Goal: Complete application form: Complete application form

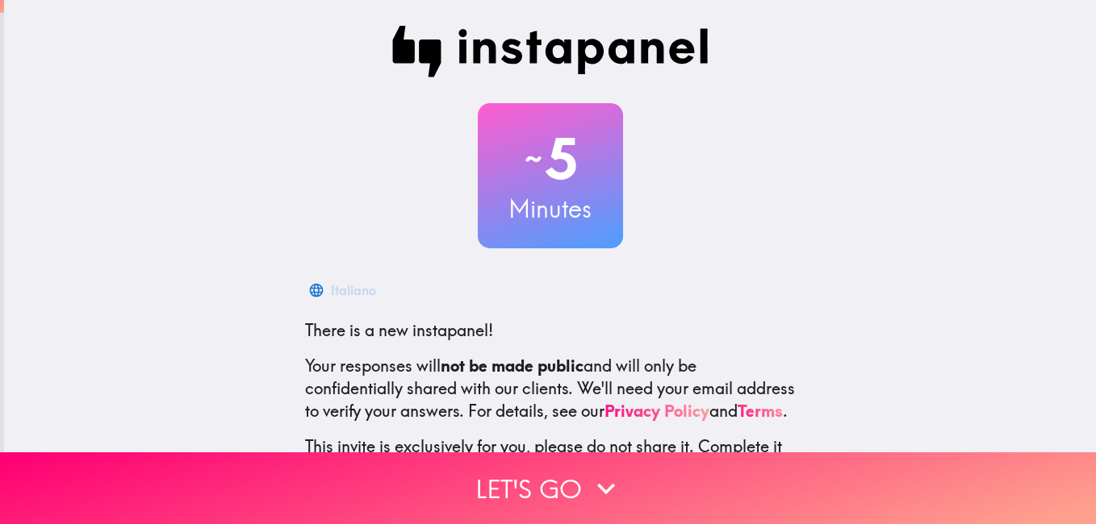
scroll to position [147, 0]
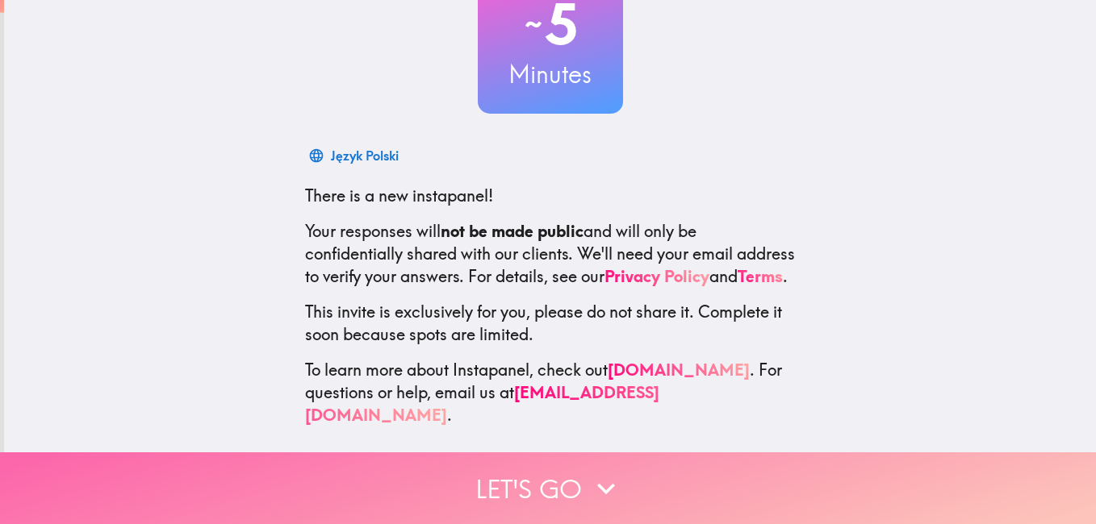
click at [579, 474] on button "Let's go" at bounding box center [548, 489] width 1096 height 72
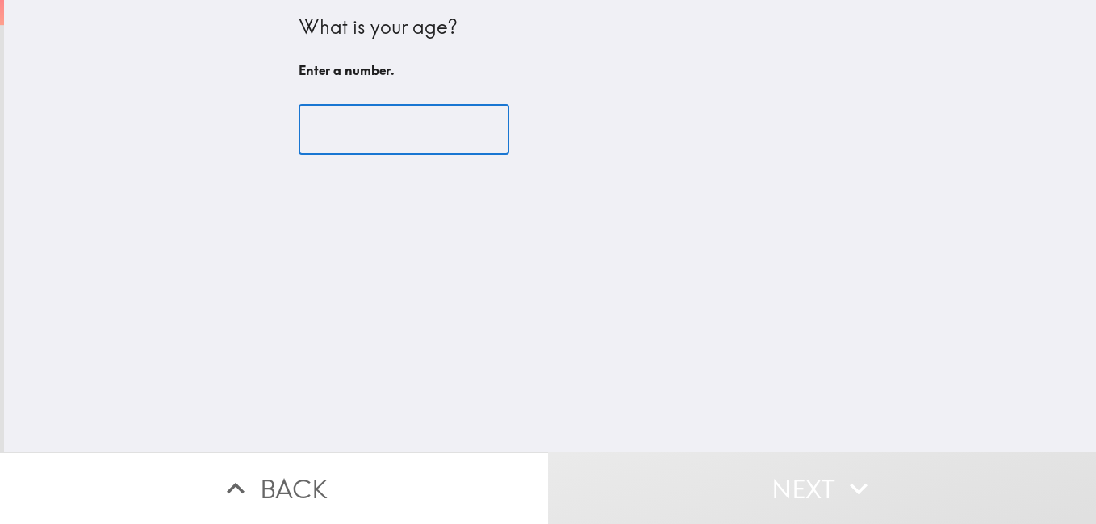
click at [382, 107] on input "number" at bounding box center [404, 130] width 211 height 50
click at [386, 130] on input "number" at bounding box center [404, 130] width 211 height 50
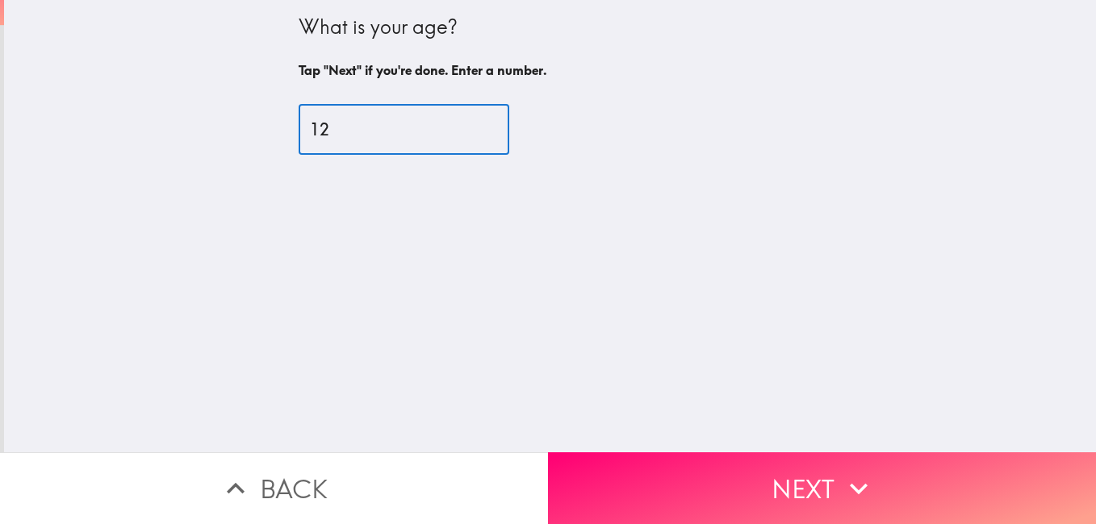
click at [466, 120] on input "12" at bounding box center [404, 130] width 211 height 50
click at [464, 124] on input "24" at bounding box center [404, 130] width 211 height 50
click at [464, 124] on input "40" at bounding box center [404, 130] width 211 height 50
click at [464, 124] on input "41" at bounding box center [404, 130] width 211 height 50
click at [464, 124] on input "54" at bounding box center [404, 130] width 211 height 50
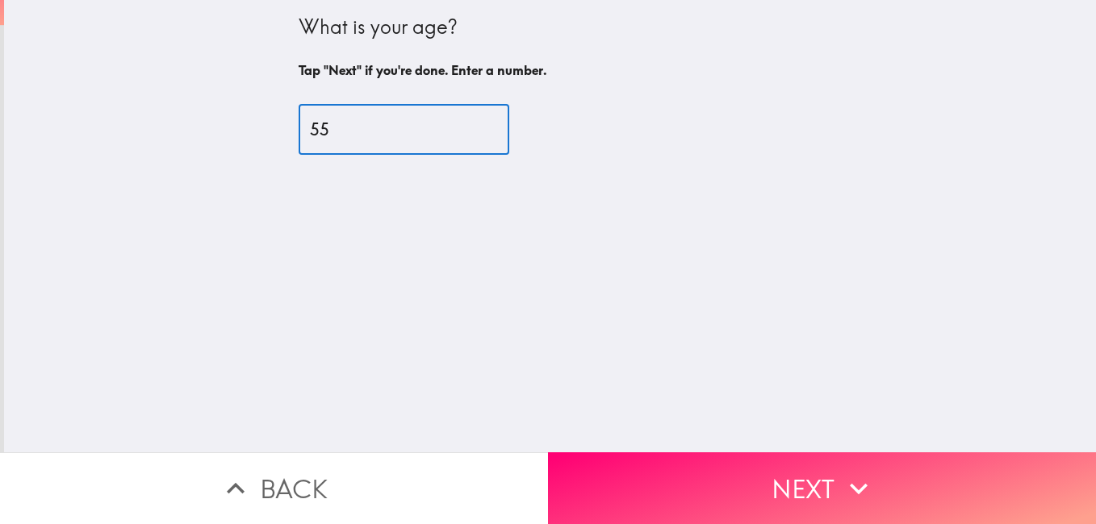
click at [464, 124] on input "55" at bounding box center [404, 130] width 211 height 50
click at [464, 124] on input "56" at bounding box center [404, 130] width 211 height 50
click at [464, 132] on input "55" at bounding box center [404, 130] width 211 height 50
click at [464, 132] on input "54" at bounding box center [404, 130] width 211 height 50
click at [463, 132] on input "53" at bounding box center [404, 130] width 211 height 50
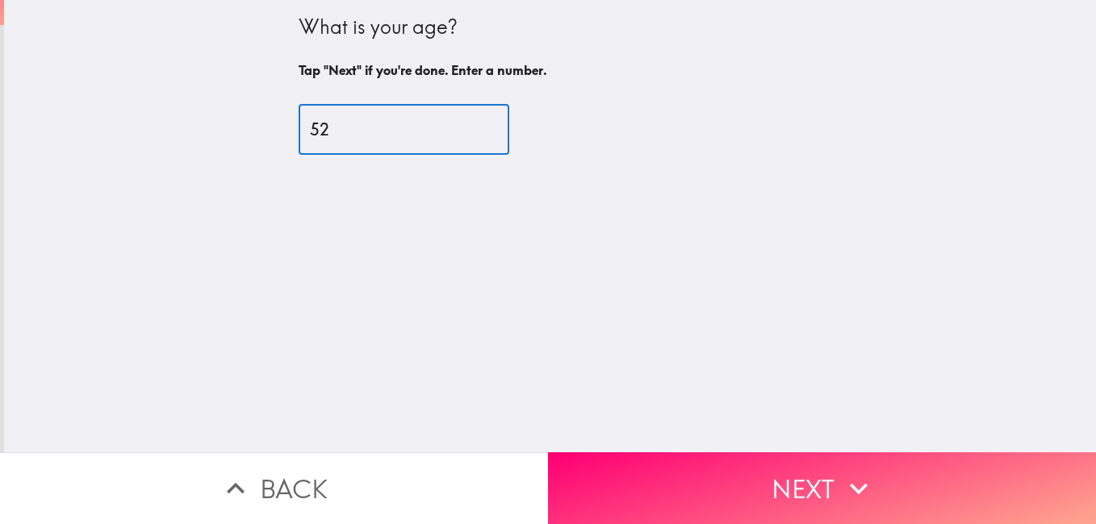
click at [463, 132] on input "52" at bounding box center [404, 130] width 211 height 50
click at [463, 132] on input "51" at bounding box center [404, 130] width 211 height 50
click at [463, 132] on input "50" at bounding box center [404, 130] width 211 height 50
type input "49"
click at [463, 132] on input "49" at bounding box center [404, 130] width 211 height 50
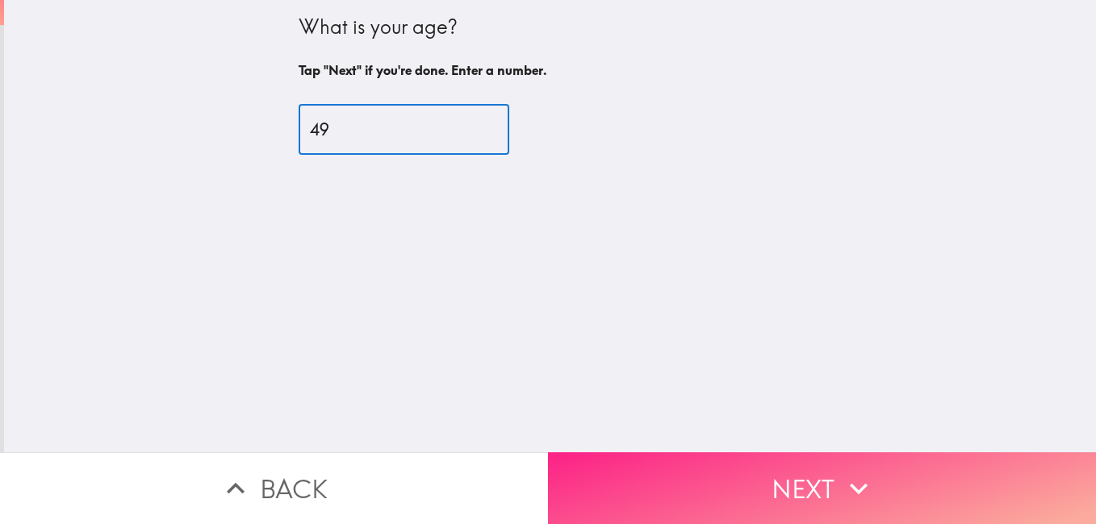
click at [694, 498] on button "Next" at bounding box center [822, 489] width 548 height 72
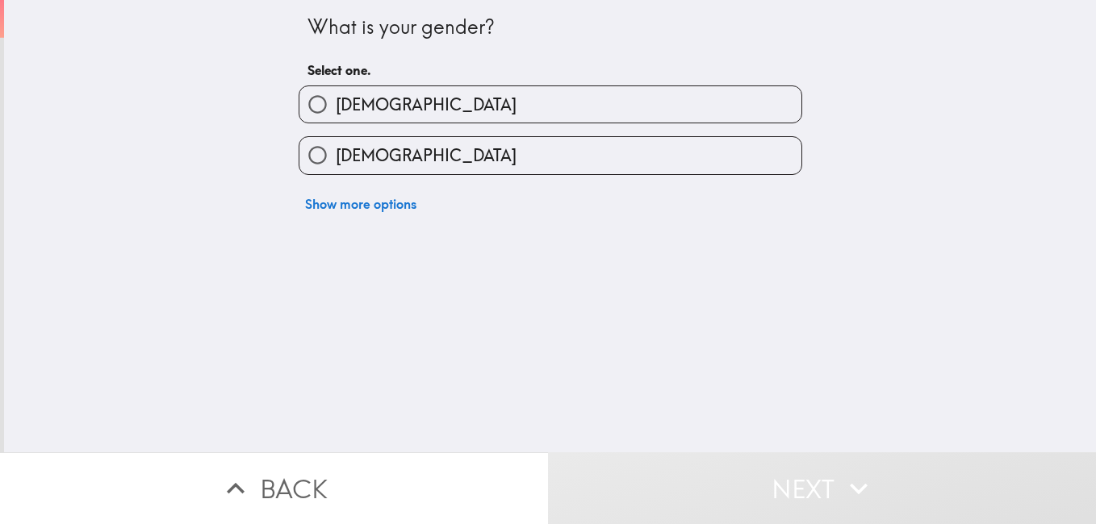
click at [416, 110] on label "[DEMOGRAPHIC_DATA]" at bounding box center [550, 104] width 502 height 36
click at [336, 110] on input "[DEMOGRAPHIC_DATA]" at bounding box center [317, 104] width 36 height 36
radio input "true"
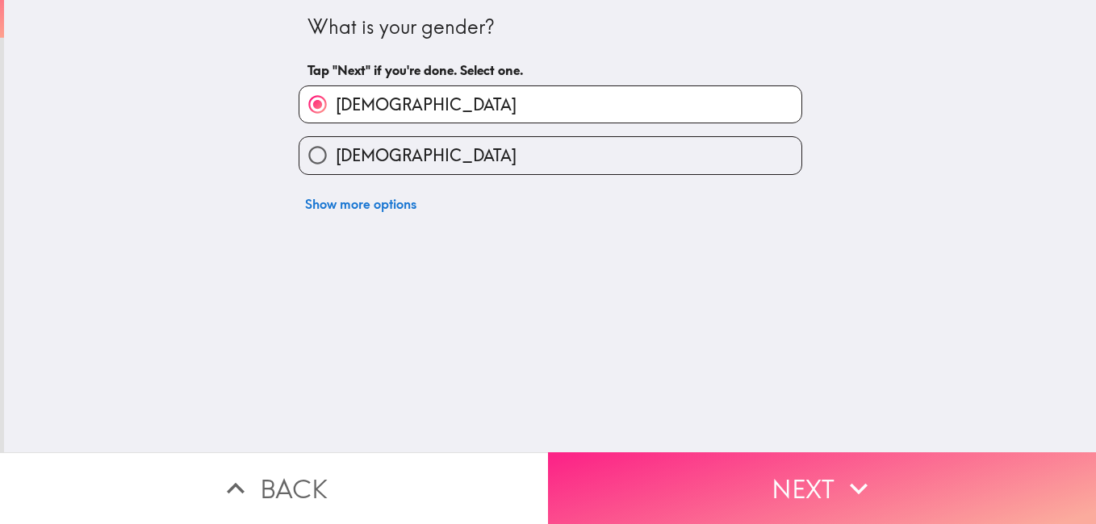
click at [732, 478] on button "Next" at bounding box center [822, 489] width 548 height 72
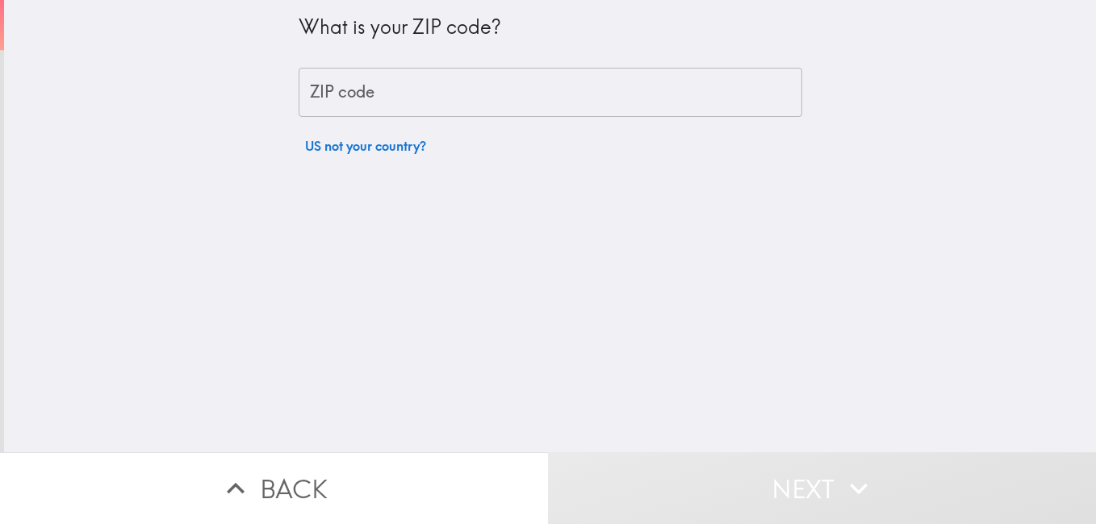
click at [420, 105] on input "ZIP code" at bounding box center [550, 93] width 503 height 50
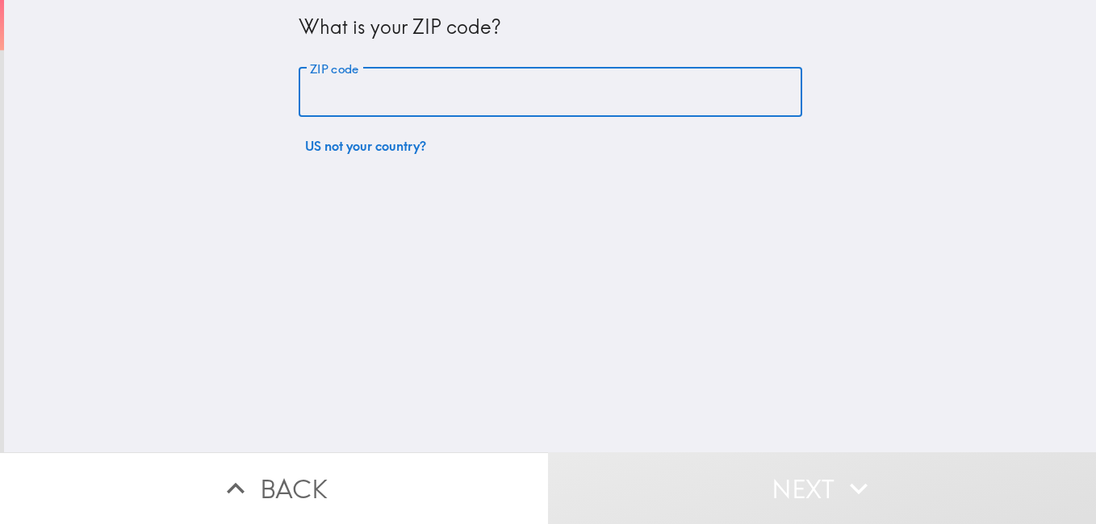
type input "40296"
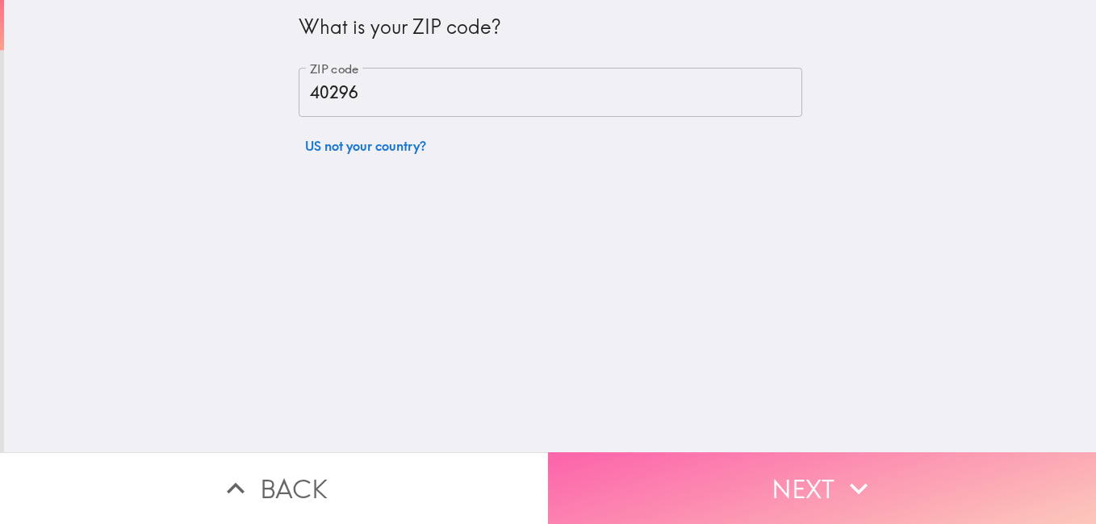
click at [674, 469] on button "Next" at bounding box center [822, 489] width 548 height 72
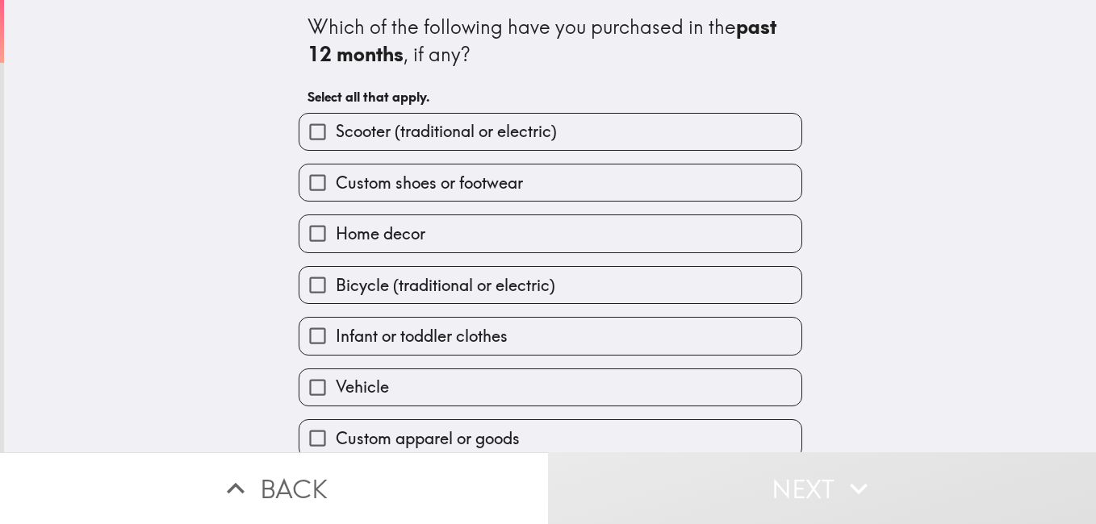
click at [408, 240] on span "Home decor" at bounding box center [381, 234] width 90 height 23
click at [336, 240] on input "Home decor" at bounding box center [317, 233] width 36 height 36
checkbox input "true"
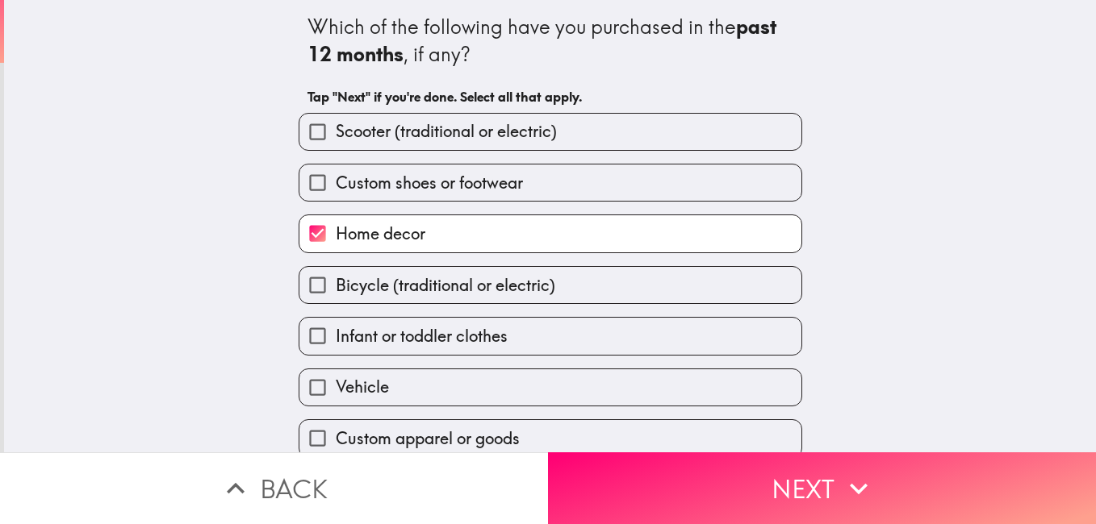
scroll to position [69, 0]
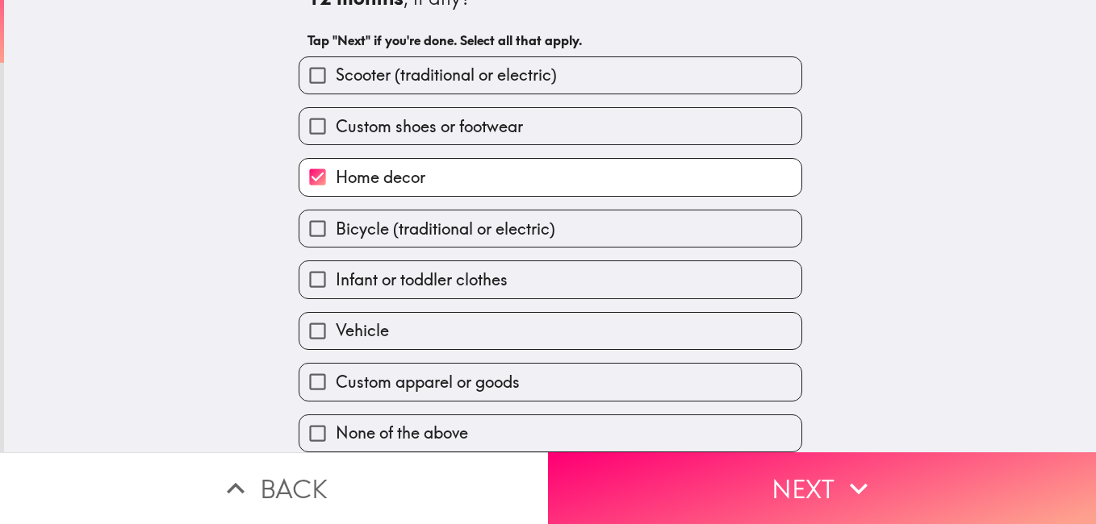
click at [457, 376] on span "Custom apparel or goods" at bounding box center [428, 382] width 184 height 23
click at [336, 376] on input "Custom apparel or goods" at bounding box center [317, 382] width 36 height 36
checkbox input "true"
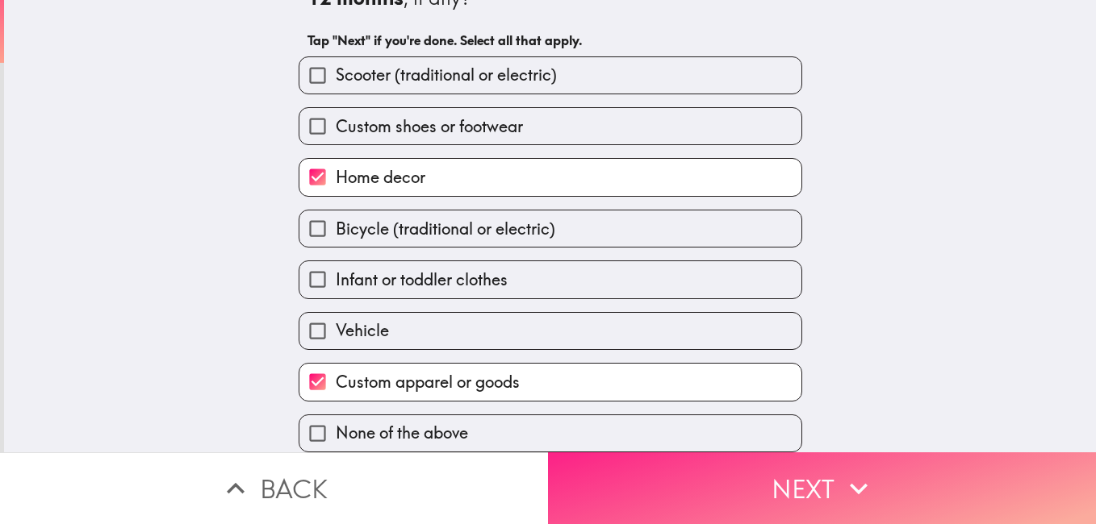
click at [689, 466] on button "Next" at bounding box center [822, 489] width 548 height 72
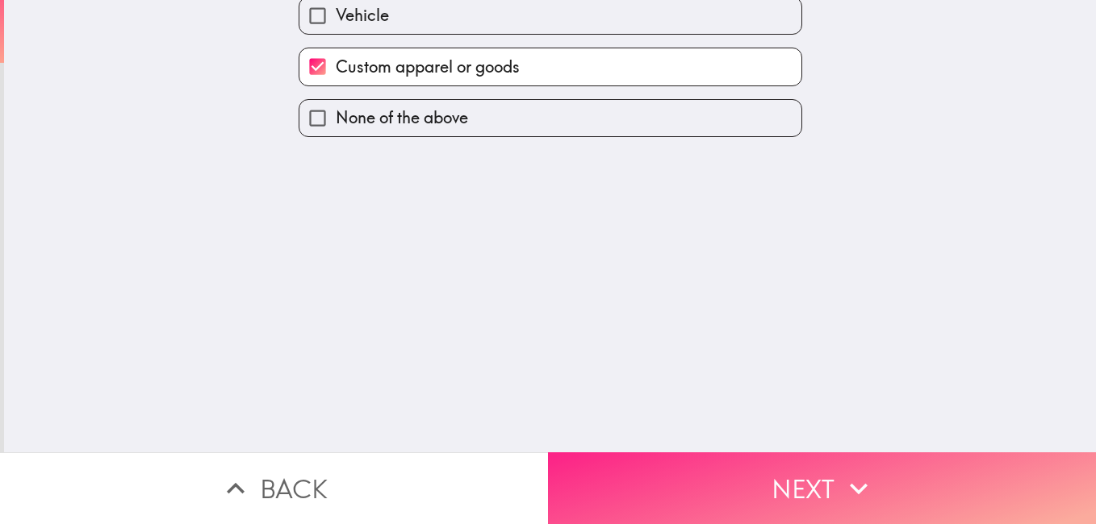
scroll to position [0, 0]
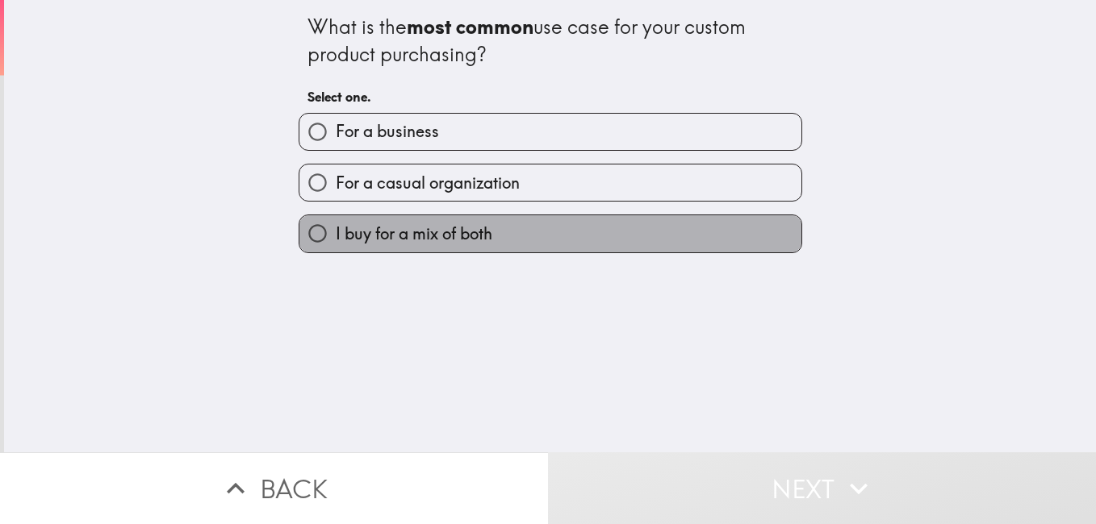
click at [440, 232] on span "I buy for a mix of both" at bounding box center [414, 234] width 157 height 23
click at [336, 232] on input "I buy for a mix of both" at bounding box center [317, 233] width 36 height 36
radio input "true"
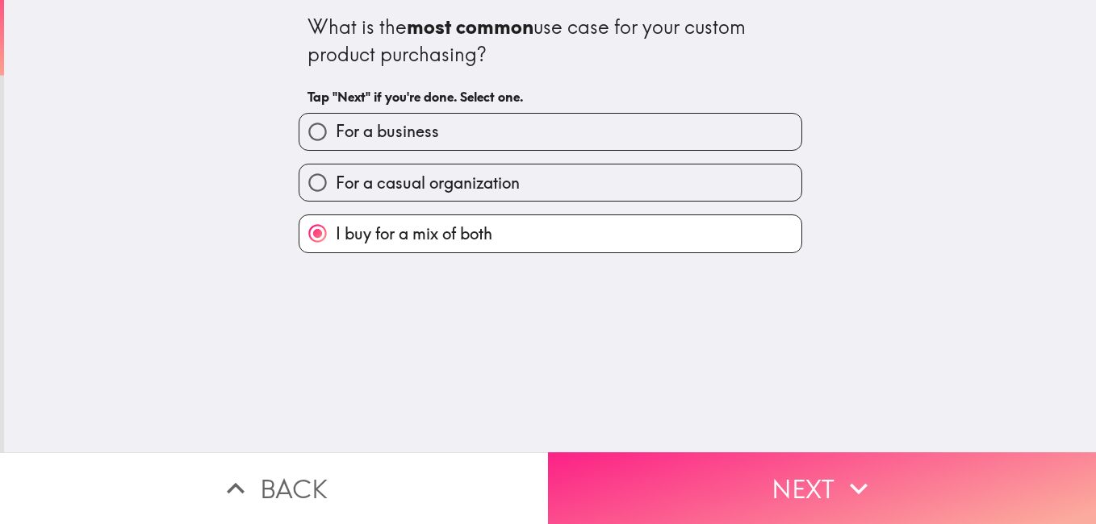
click at [675, 470] on button "Next" at bounding box center [822, 489] width 548 height 72
